Goal: Manage account settings

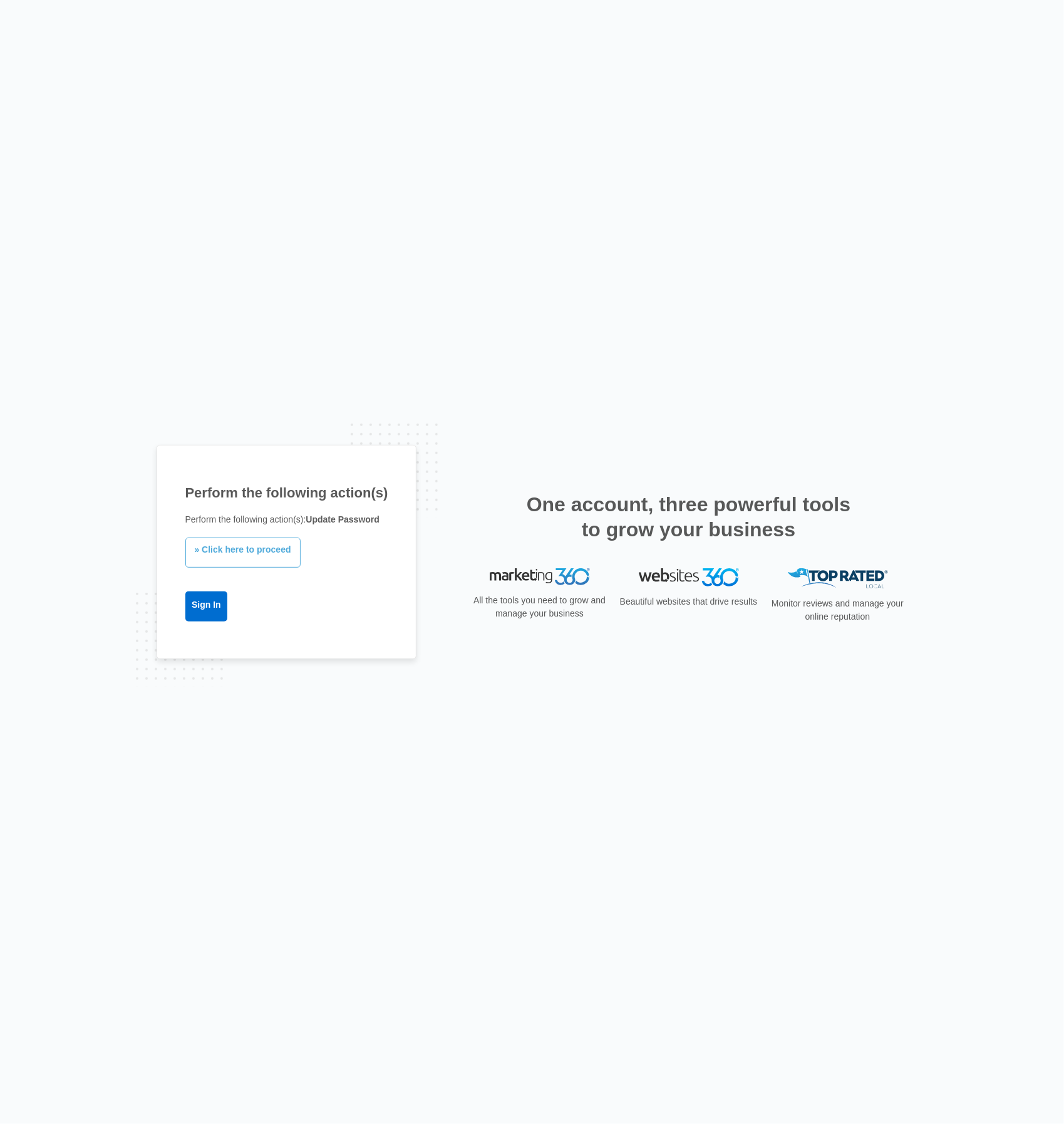
click at [243, 554] on link "» Click here to proceed" at bounding box center [243, 552] width 115 height 30
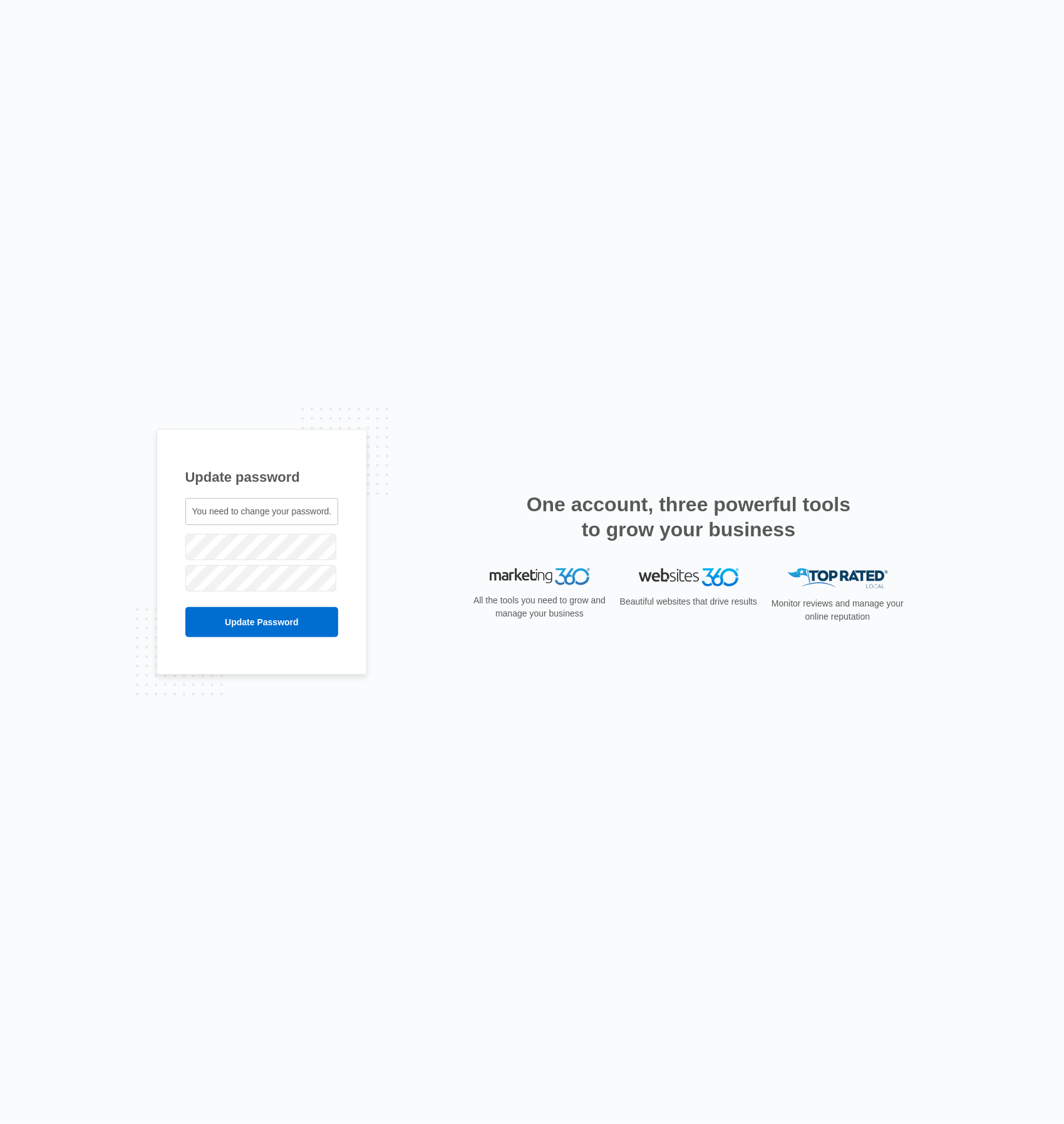
drag, startPoint x: 526, startPoint y: 710, endPoint x: 447, endPoint y: 667, distance: 89.9
click at [526, 710] on div "Update password You need to change your password. ceo@nvmedgroup.org" at bounding box center [532, 562] width 1064 height 1124
click at [519, 749] on div "Update password You need to change your password. ceo@nvmedgroup.org" at bounding box center [532, 562] width 1064 height 1124
click at [288, 627] on input "Update Password" at bounding box center [262, 622] width 153 height 30
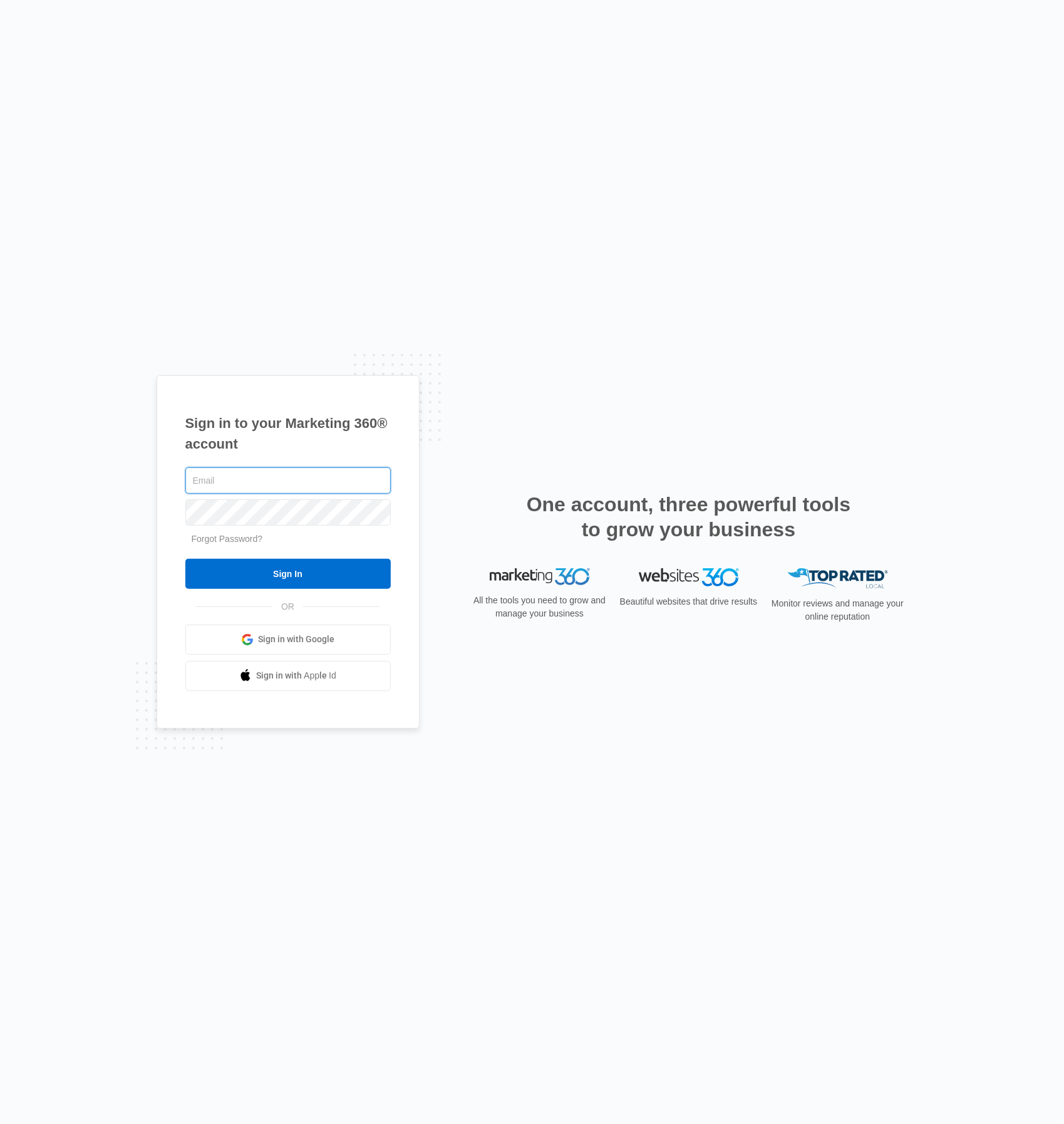
type input "[EMAIL_ADDRESS][DOMAIN_NAME]"
click at [375, 589] on div "ceo@nvmedgroup.org Forgot Password? Sign In OR Sign in with Google Sign in with…" at bounding box center [287, 577] width 205 height 226
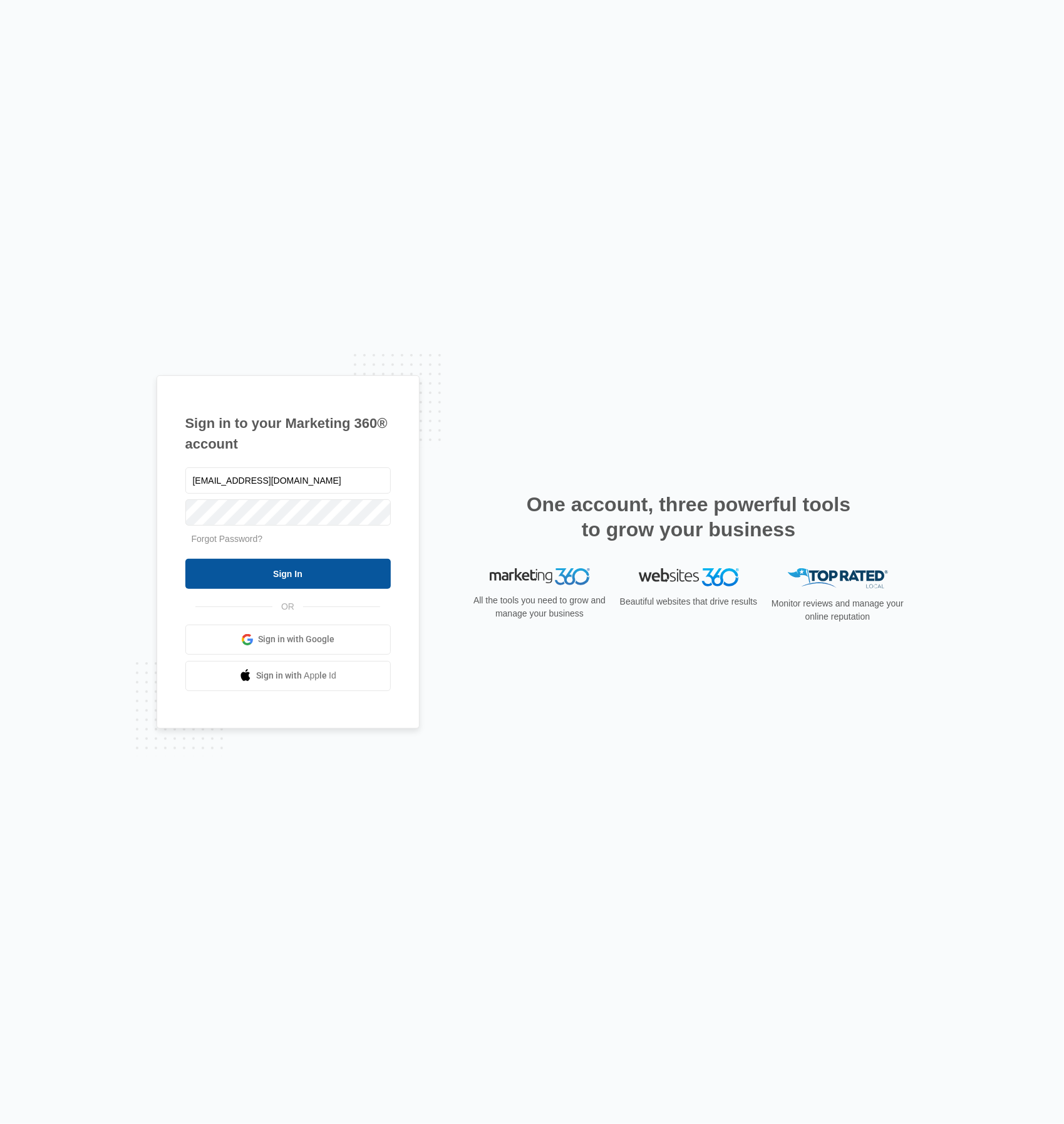
click at [375, 585] on input "Sign In" at bounding box center [287, 574] width 205 height 30
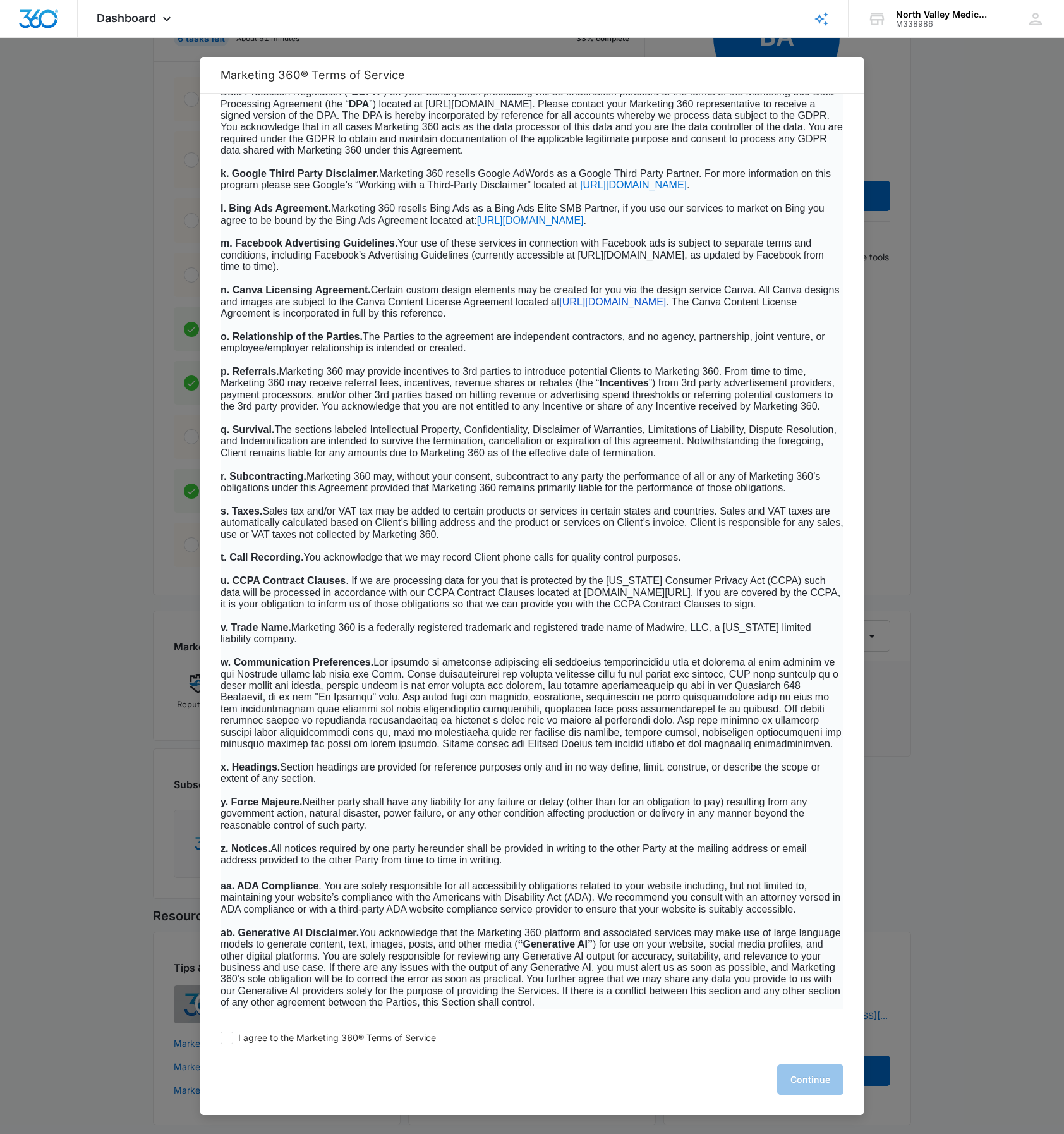
scroll to position [218, 0]
click at [225, 1034] on span at bounding box center [227, 1037] width 13 height 13
click at [225, 1034] on input "I agree to the Marketing 360® Terms of Service" at bounding box center [227, 1037] width 13 height 13
checkbox input "true"
click at [804, 1090] on button "Continue" at bounding box center [810, 1079] width 66 height 31
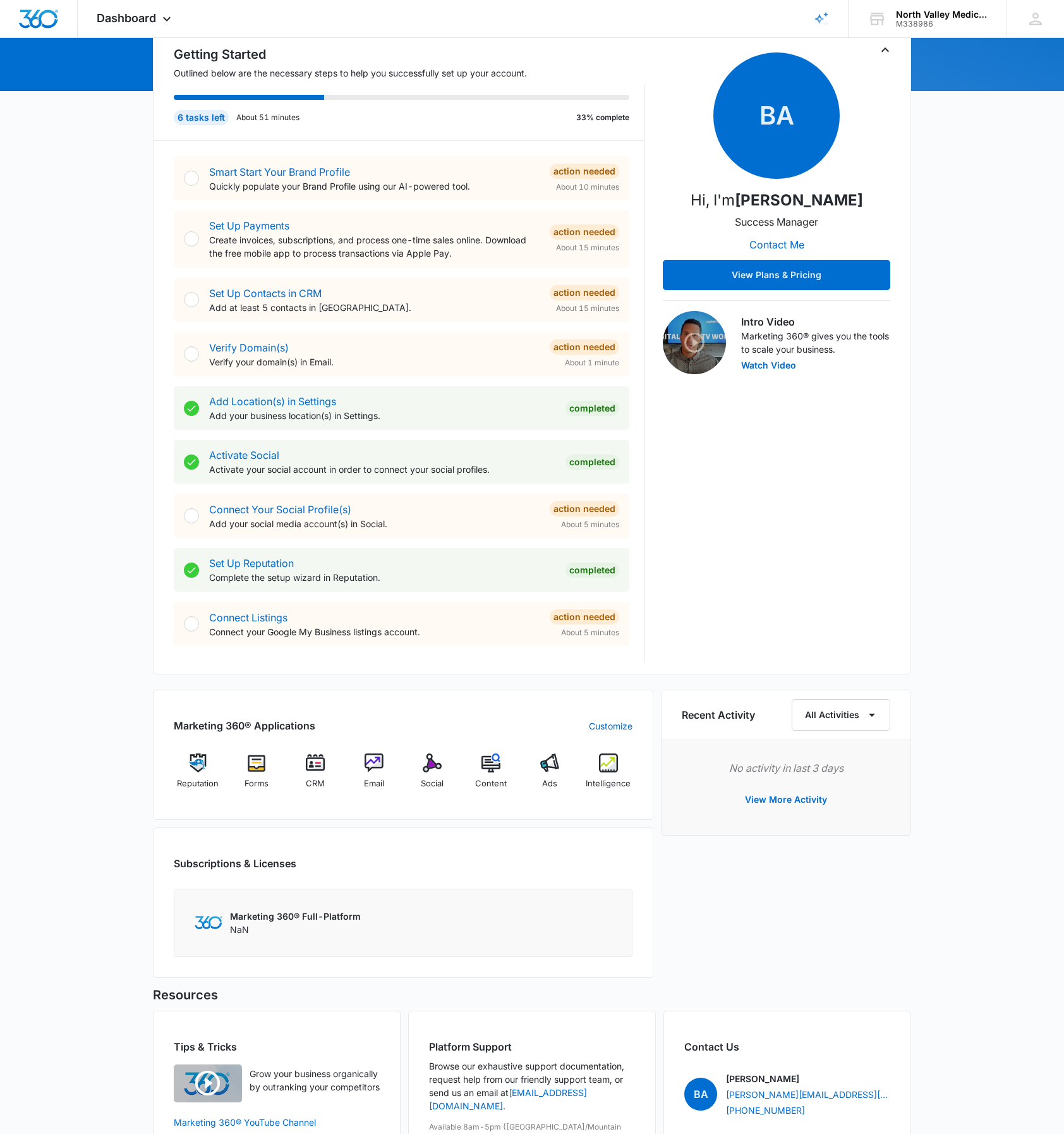
scroll to position [29, 0]
